Goal: Transaction & Acquisition: Subscribe to service/newsletter

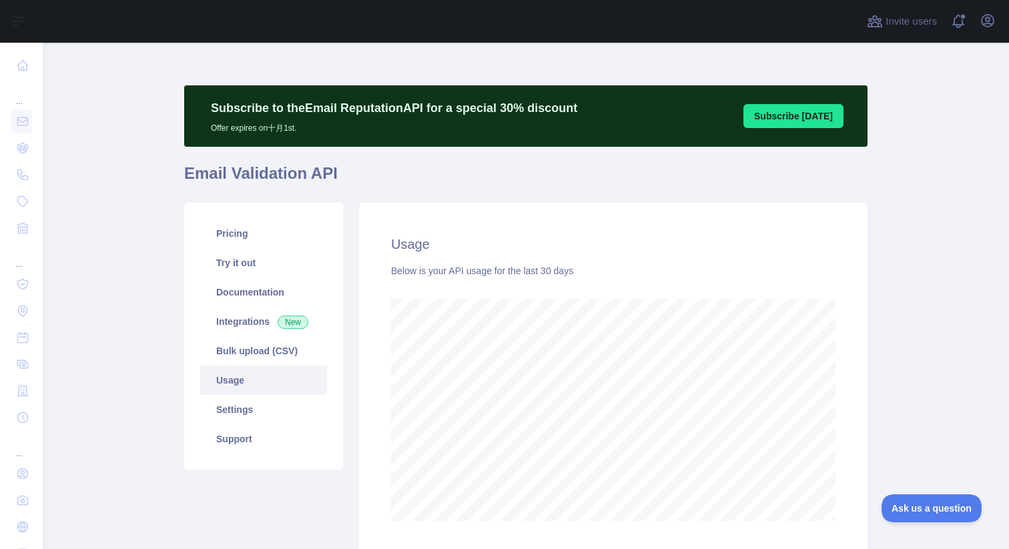
scroll to position [507, 957]
click at [929, 176] on main "Subscribe to the Email Reputation API for a special 30 % discount Offer expires…" at bounding box center [526, 296] width 967 height 507
click at [927, 288] on main "Subscribe to the Email Reputation API for a special 30 % discount Offer expires…" at bounding box center [526, 296] width 967 height 507
